Goal: Task Accomplishment & Management: Use online tool/utility

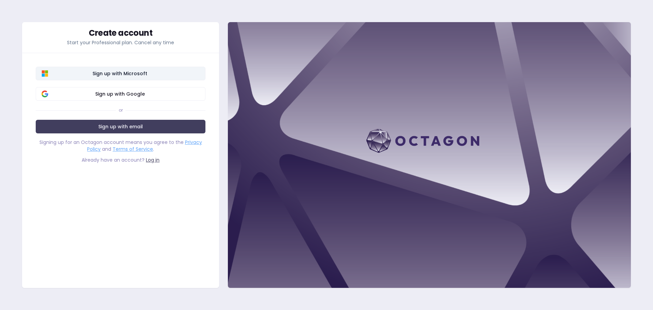
click at [133, 75] on span "Sign up with Microsoft" at bounding box center [119, 73] width 159 height 7
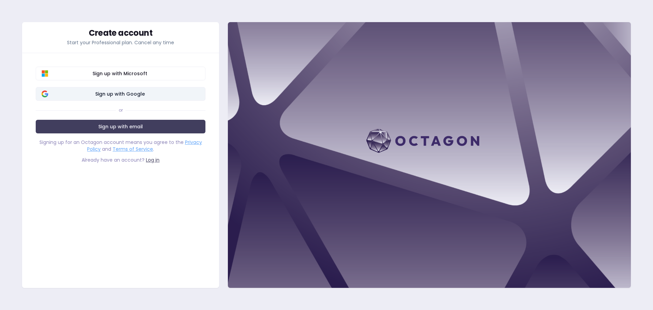
click at [139, 97] on span "Sign up with Google" at bounding box center [119, 93] width 159 height 7
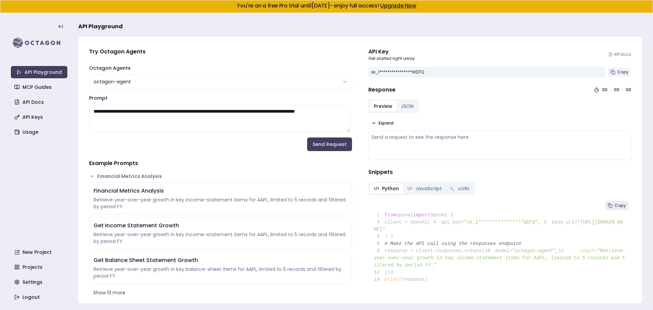
click at [617, 73] on span "Copy" at bounding box center [622, 71] width 11 height 5
